Goal: Task Accomplishment & Management: Complete application form

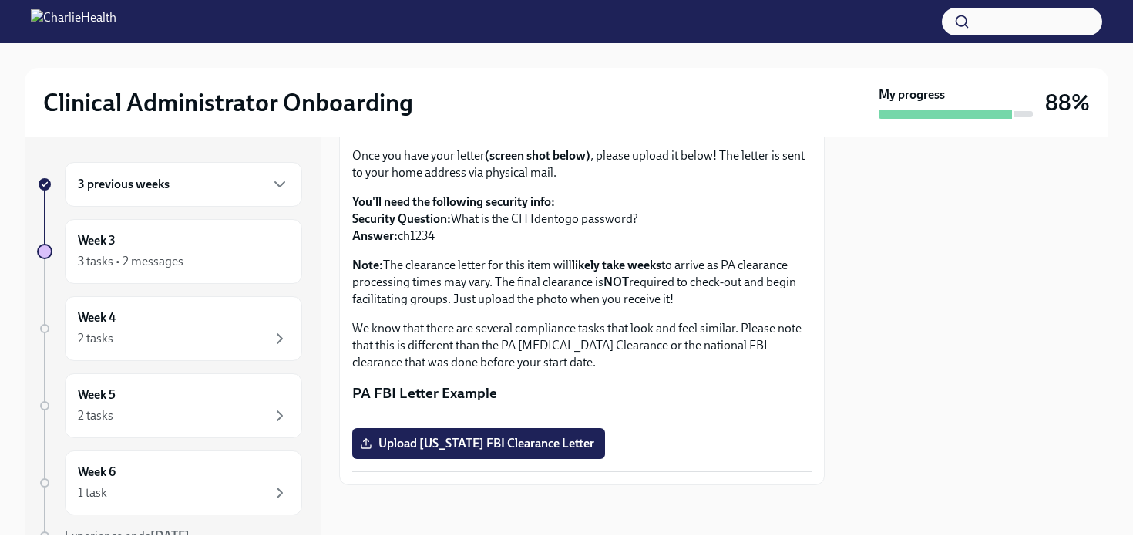
scroll to position [313, 0]
click at [528, 439] on span "Upload [US_STATE] FBI Clearance Letter" at bounding box center [478, 442] width 231 height 15
click at [0, 0] on input "Upload [US_STATE] FBI Clearance Letter" at bounding box center [0, 0] width 0 height 0
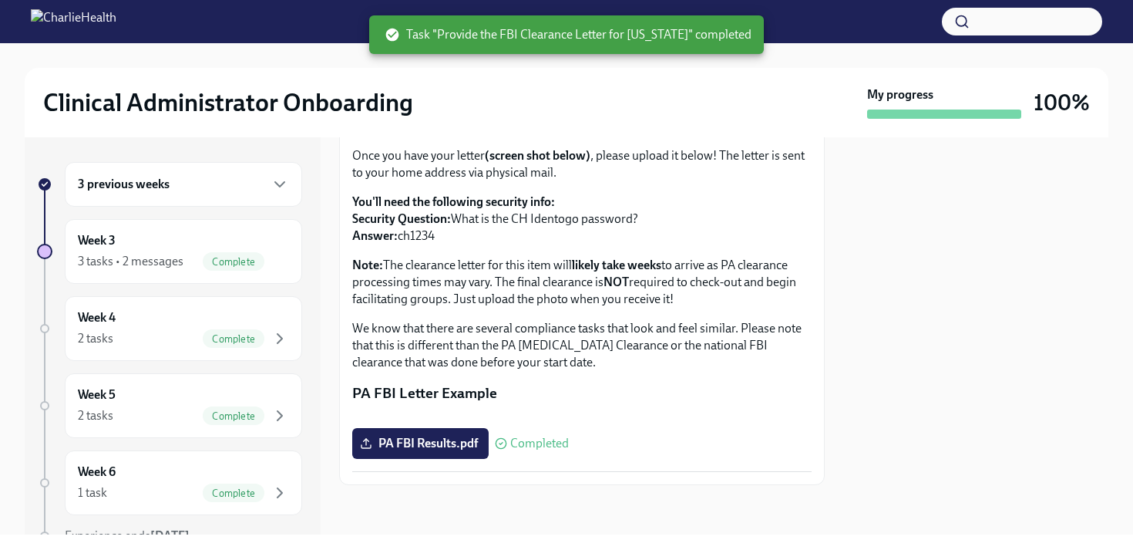
scroll to position [0, 0]
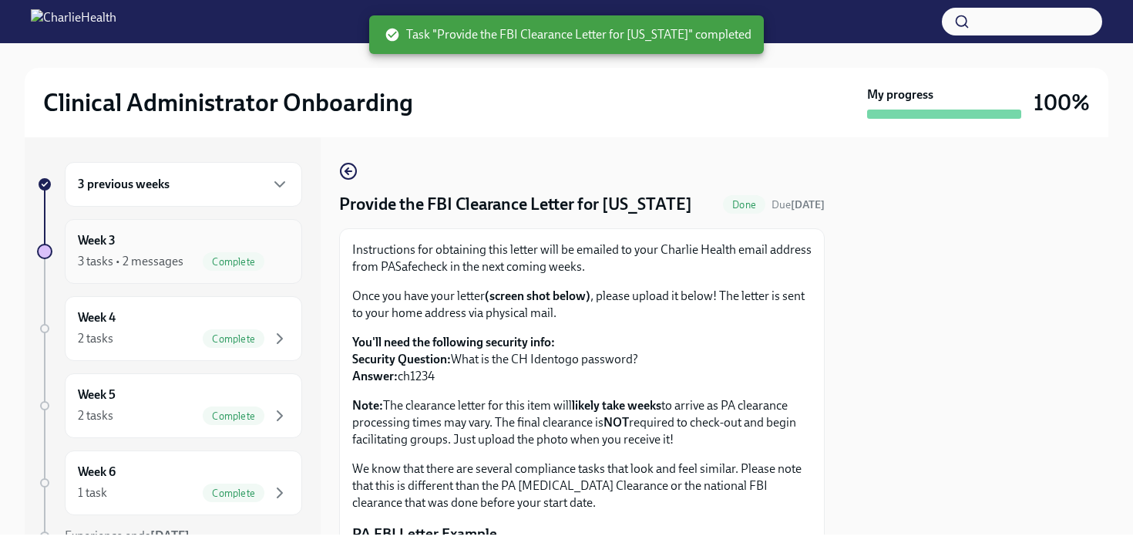
click at [132, 266] on div "3 tasks • 2 messages" at bounding box center [131, 261] width 106 height 17
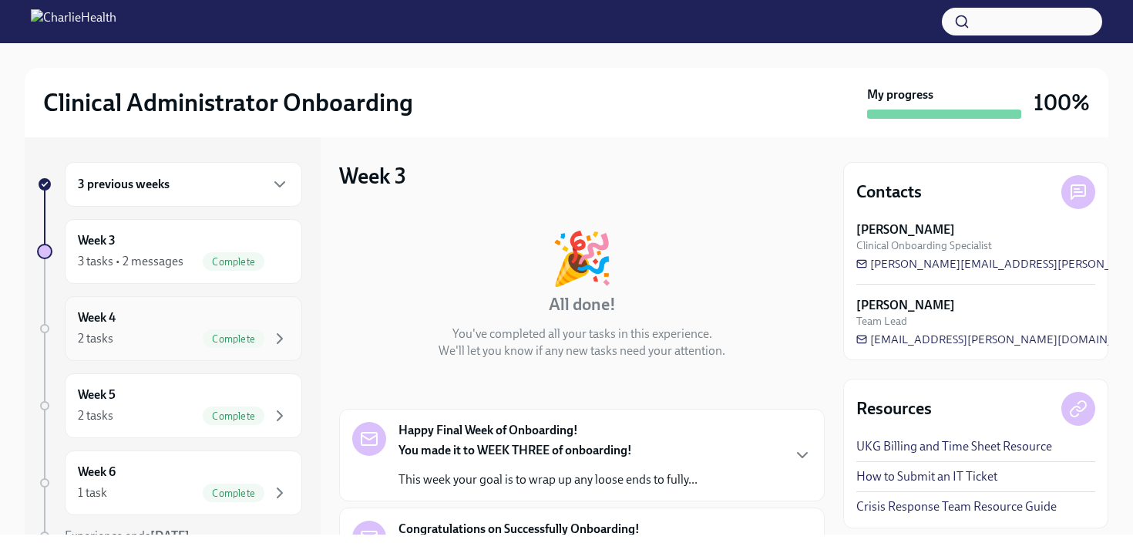
click at [142, 354] on div "Week 4 2 tasks Complete" at bounding box center [183, 328] width 237 height 65
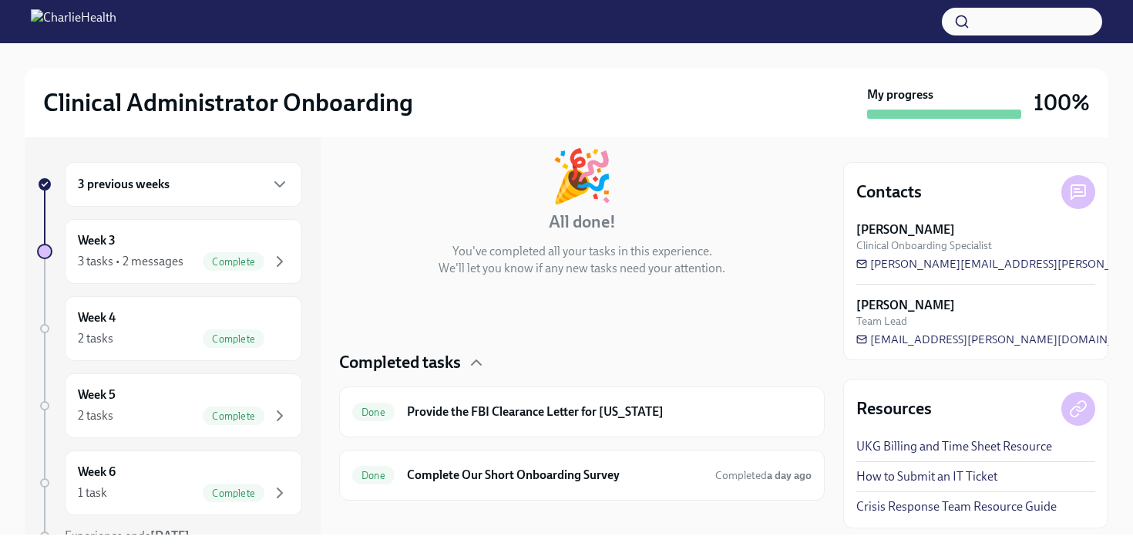
scroll to position [98, 0]
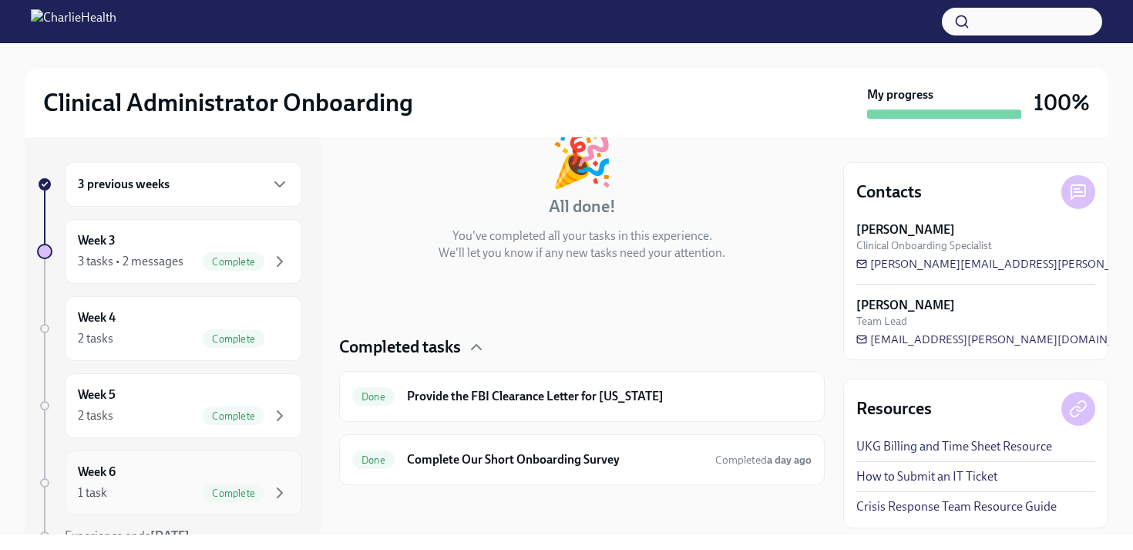
click at [166, 479] on div "Week 6 1 task Complete" at bounding box center [183, 482] width 211 height 39
